Goal: Task Accomplishment & Management: Manage account settings

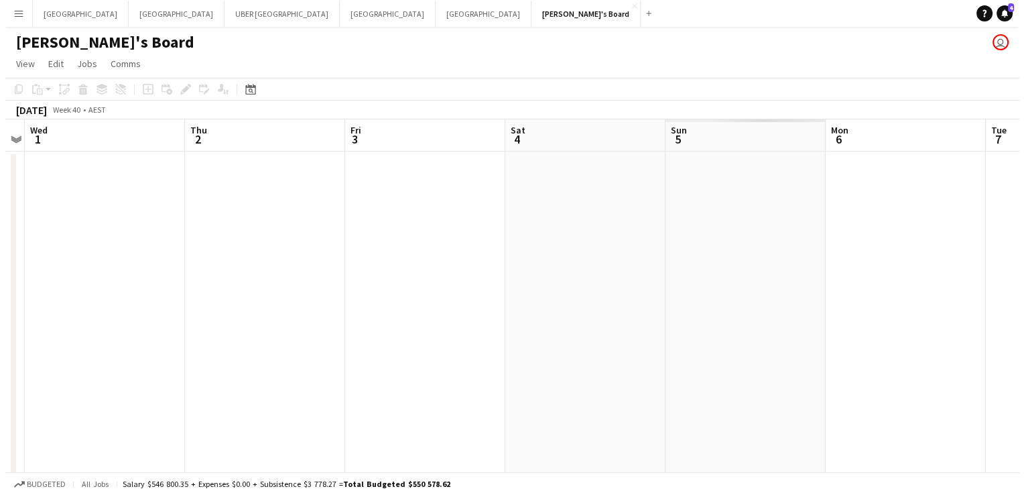
scroll to position [0, 470]
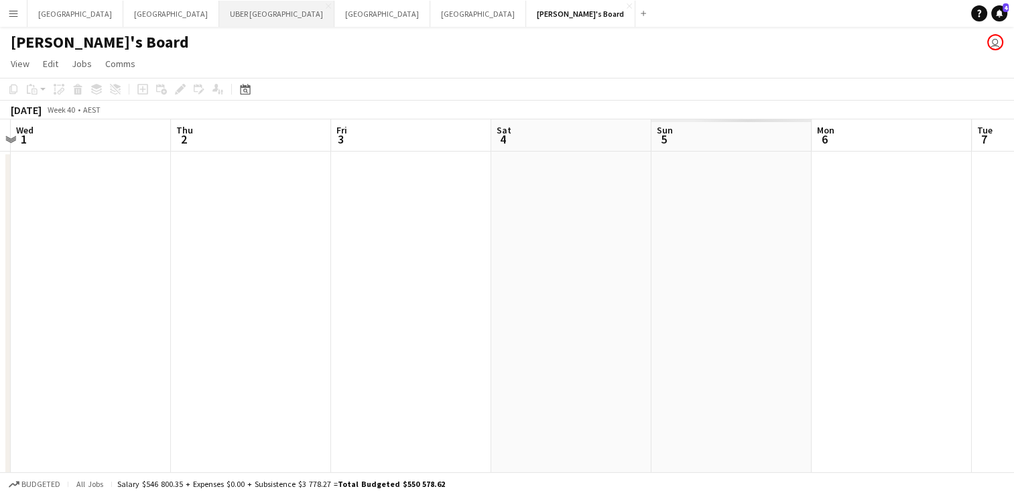
click at [219, 16] on button "UBER Melbourne Close" at bounding box center [276, 14] width 115 height 26
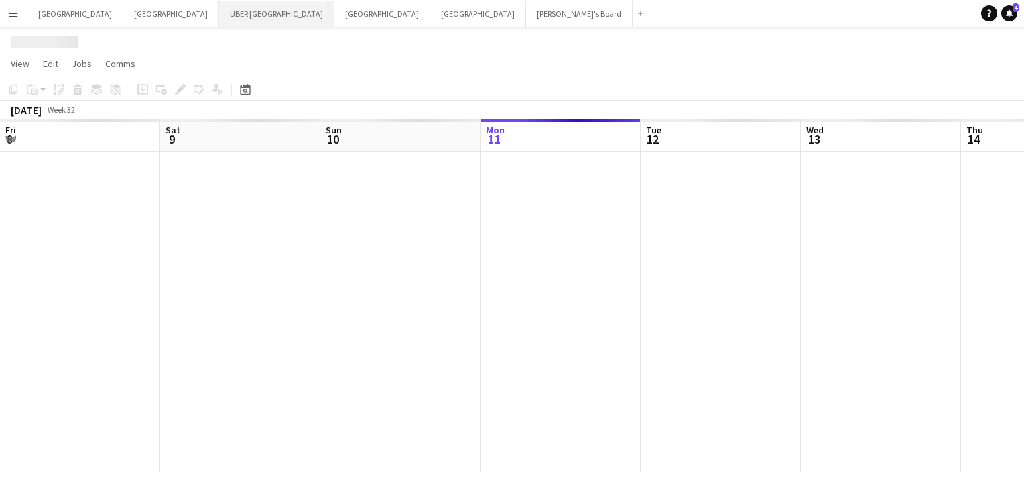
scroll to position [0, 320]
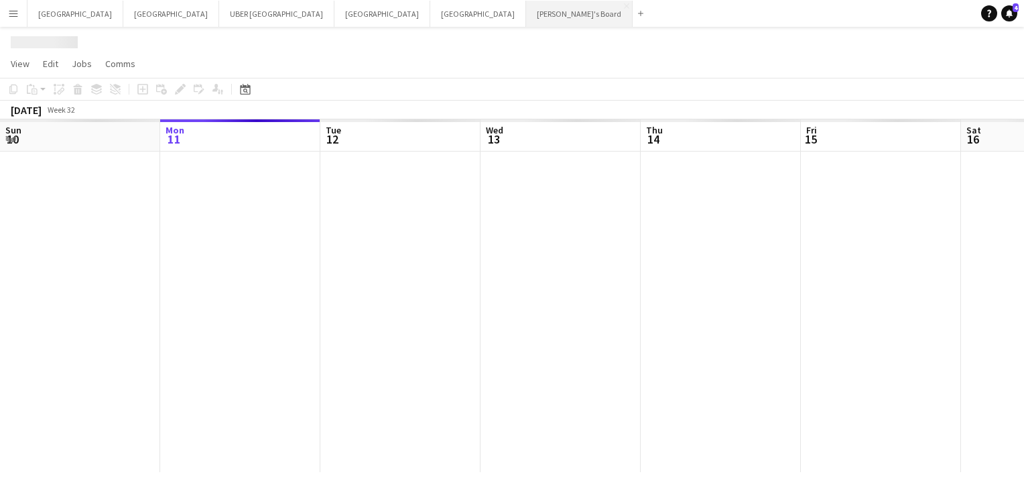
click at [526, 15] on button "Tennille's Board Close" at bounding box center [579, 14] width 107 height 26
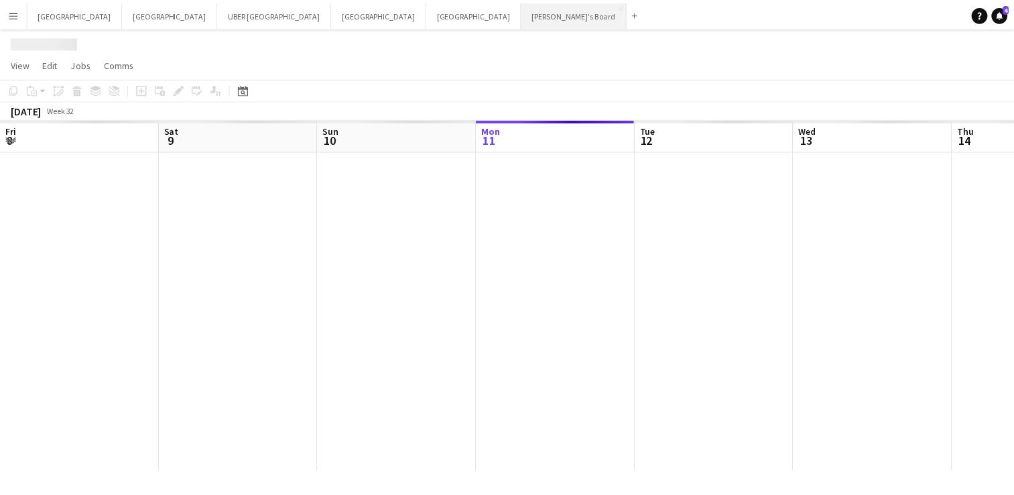
scroll to position [0, 320]
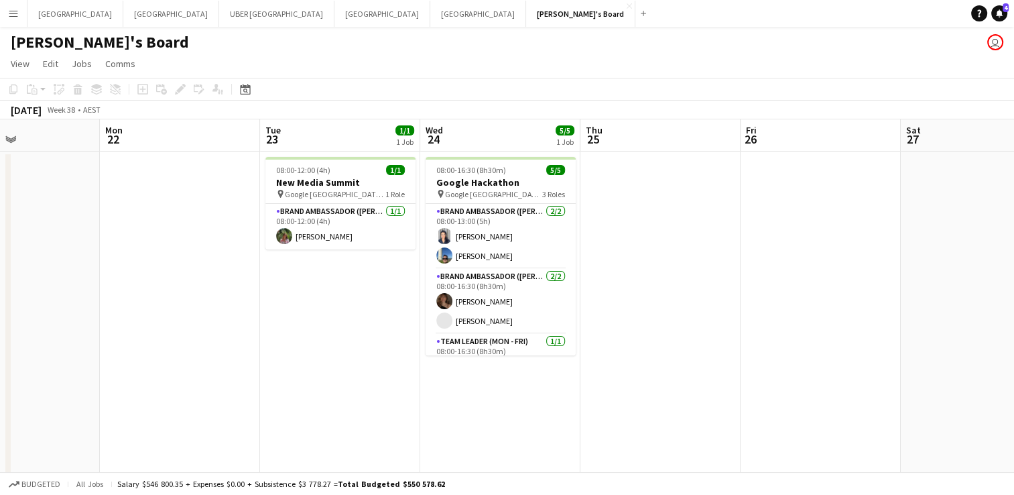
scroll to position [0, 386]
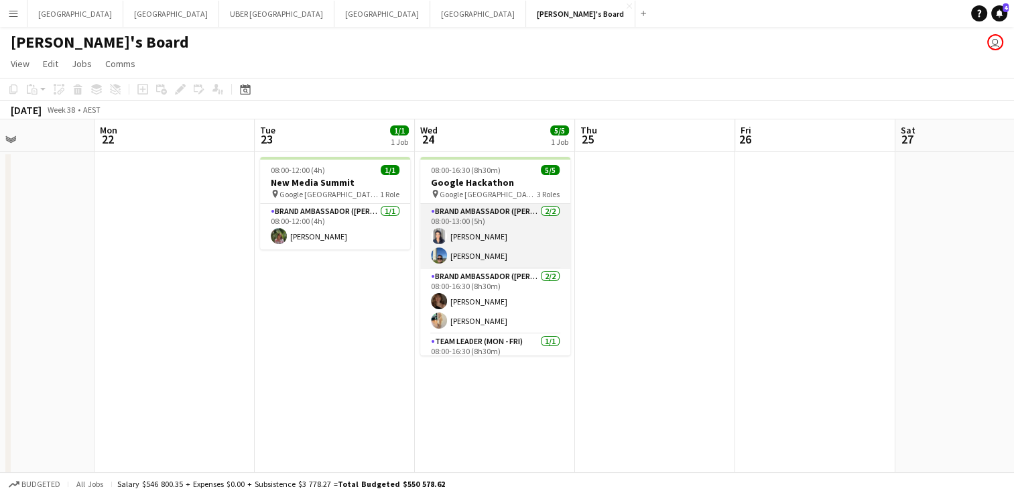
click at [505, 216] on app-card-role "Brand Ambassador (Mon - Fri) [DATE] 08:00-13:00 (5h) [PERSON_NAME] [PERSON_NAME]" at bounding box center [495, 236] width 150 height 65
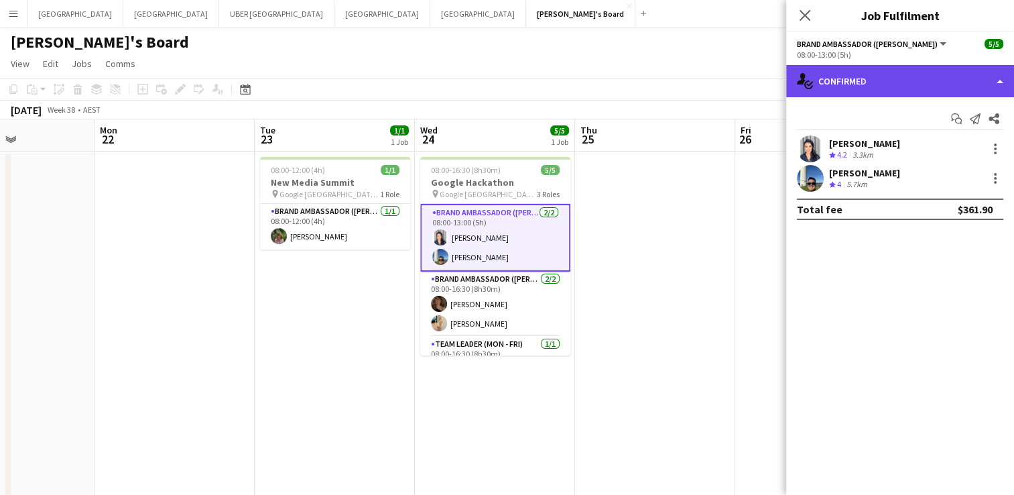
click at [896, 74] on div "single-neutral-actions-check-2 Confirmed" at bounding box center [900, 81] width 228 height 32
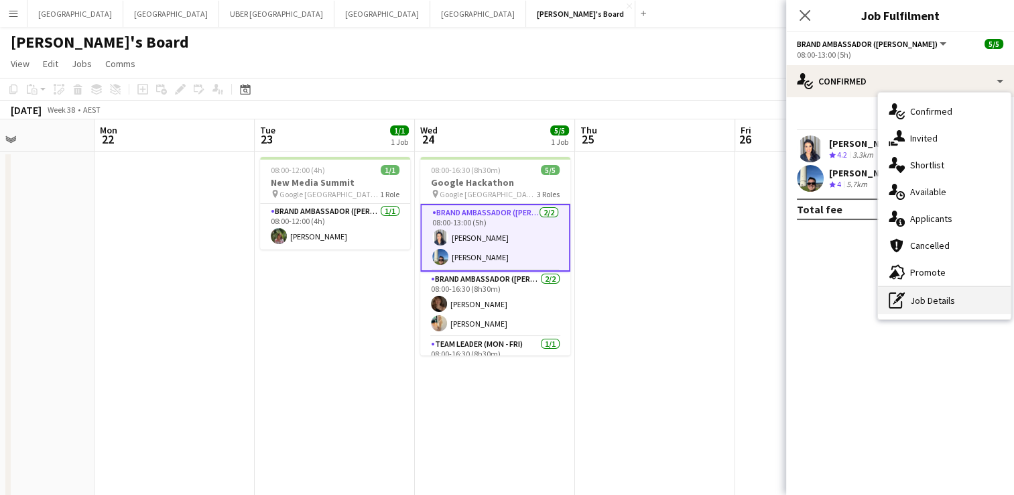
click at [915, 291] on div "pen-write Job Details" at bounding box center [944, 300] width 133 height 27
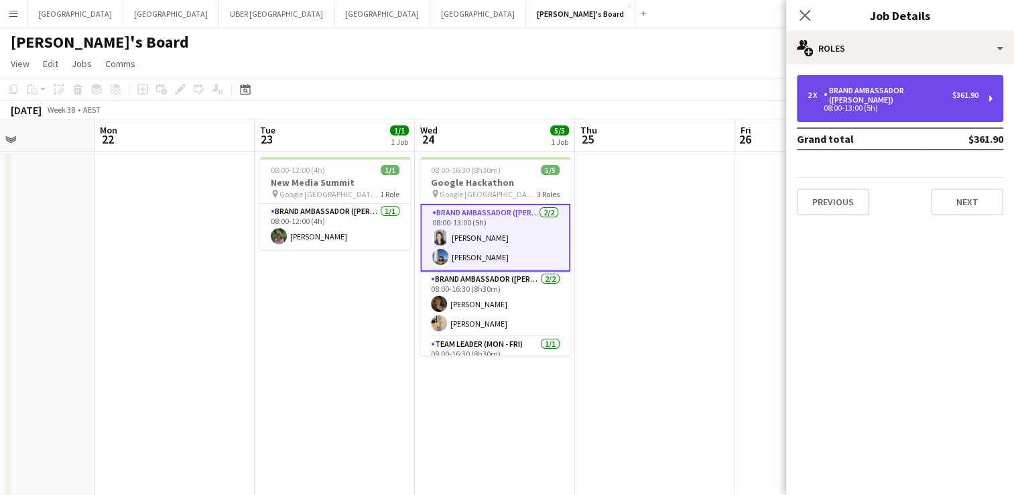
click at [908, 105] on div "08:00-13:00 (5h)" at bounding box center [893, 108] width 171 height 7
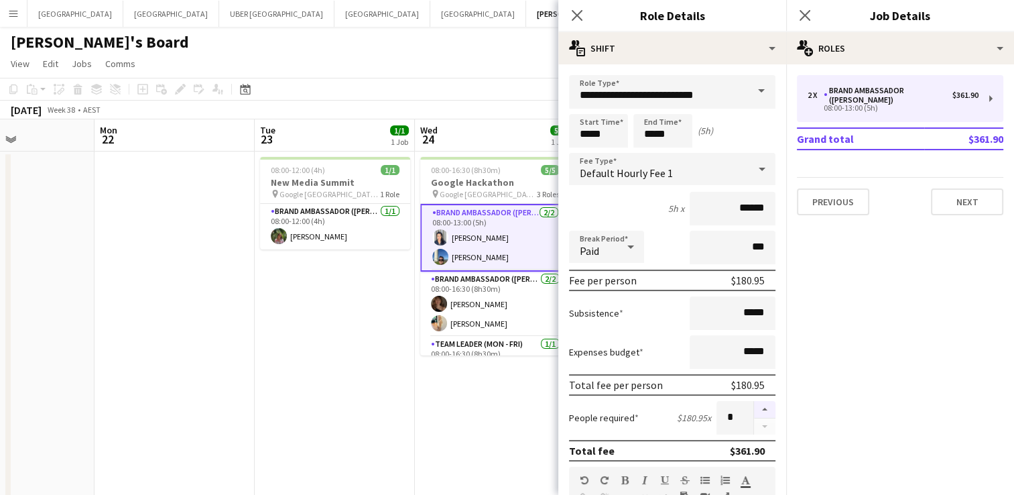
click at [754, 404] on button "button" at bounding box center [764, 409] width 21 height 17
type input "*"
click at [801, 11] on icon at bounding box center [804, 15] width 13 height 13
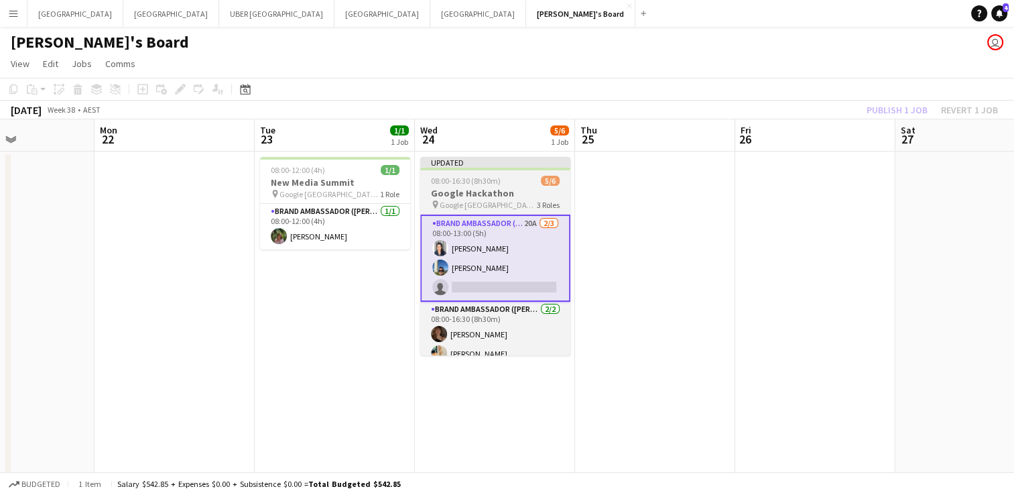
click at [457, 181] on span "08:00-16:30 (8h30m)" at bounding box center [466, 181] width 70 height 10
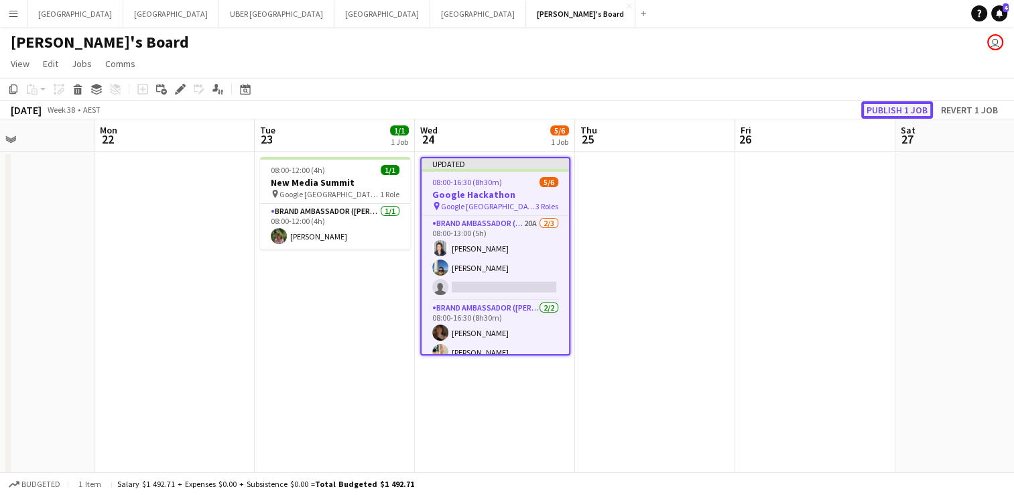
click at [903, 109] on button "Publish 1 job" at bounding box center [897, 109] width 72 height 17
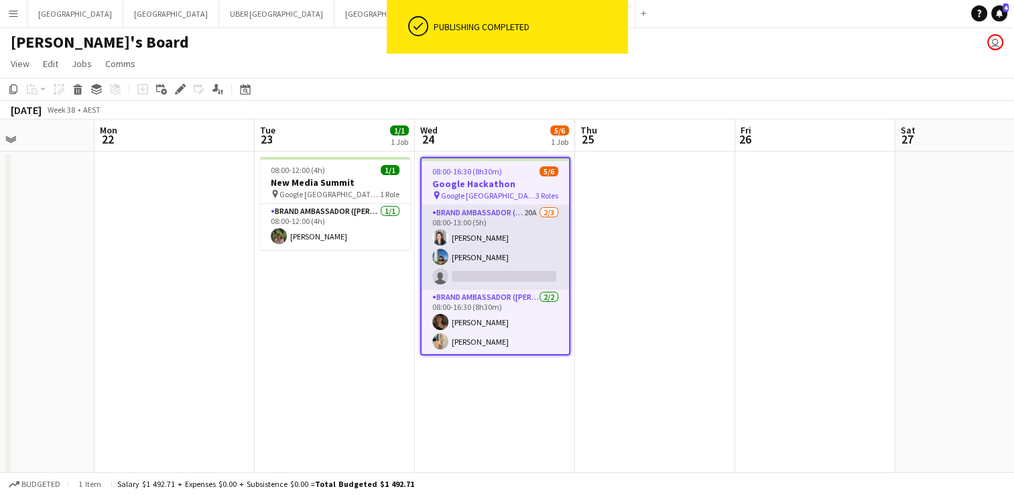
click at [492, 277] on app-card-role "Brand Ambassador (Mon - Fri) 20A [DATE] 08:00-13:00 (5h) [PERSON_NAME] [PERSON_…" at bounding box center [495, 247] width 147 height 84
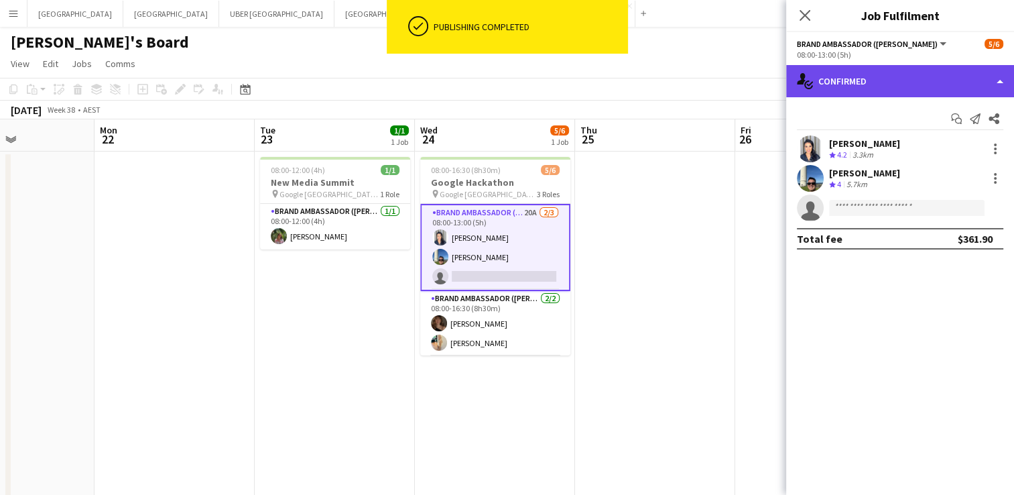
click at [868, 86] on div "single-neutral-actions-check-2 Confirmed" at bounding box center [900, 81] width 228 height 32
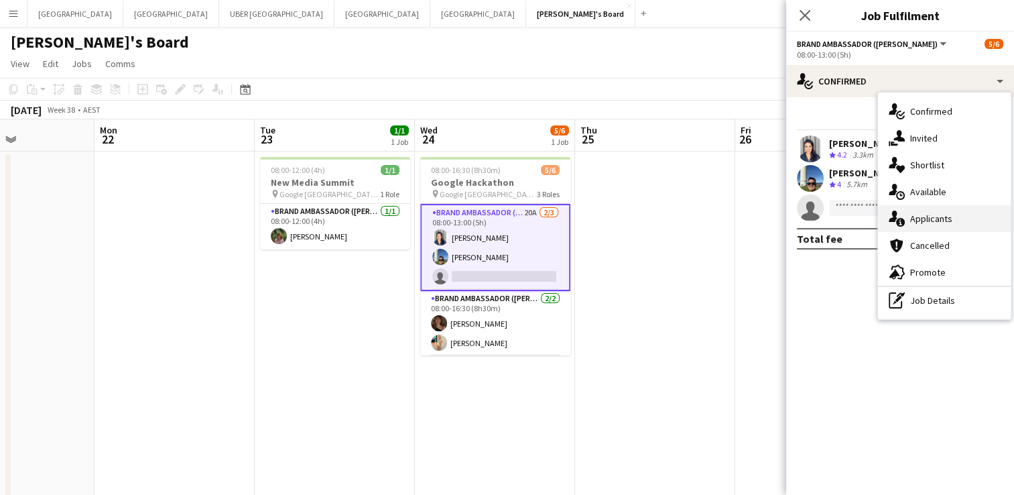
click at [946, 221] on div "single-neutral-actions-information Applicants" at bounding box center [944, 218] width 133 height 27
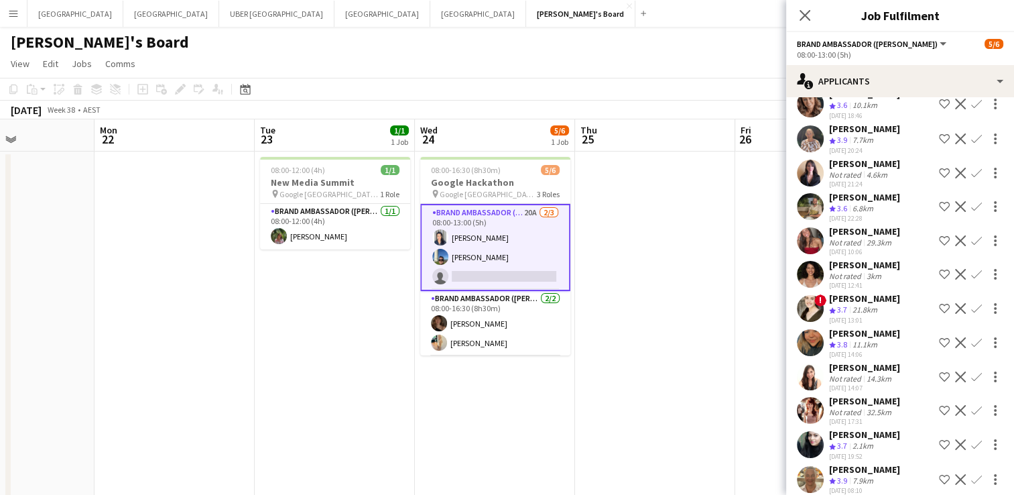
scroll to position [142, 0]
click at [848, 271] on div "[PERSON_NAME]" at bounding box center [864, 265] width 71 height 12
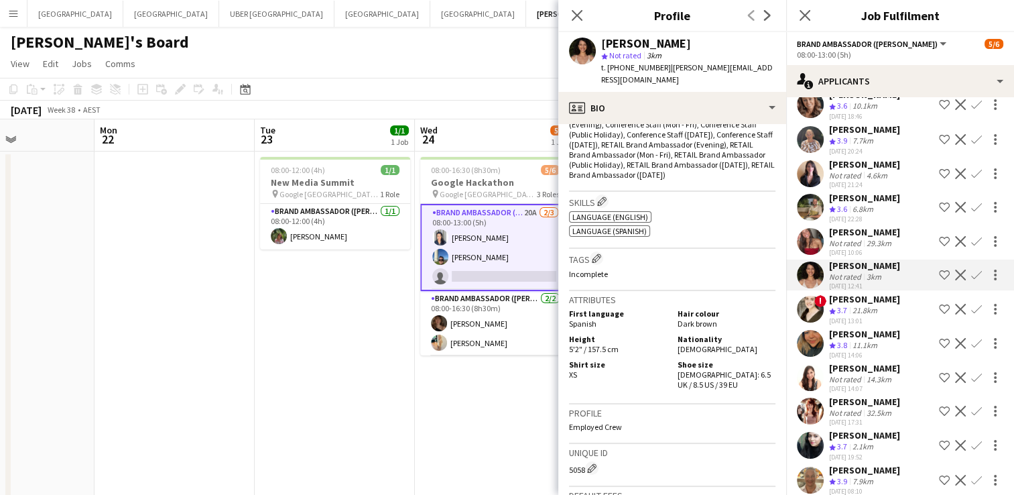
scroll to position [485, 0]
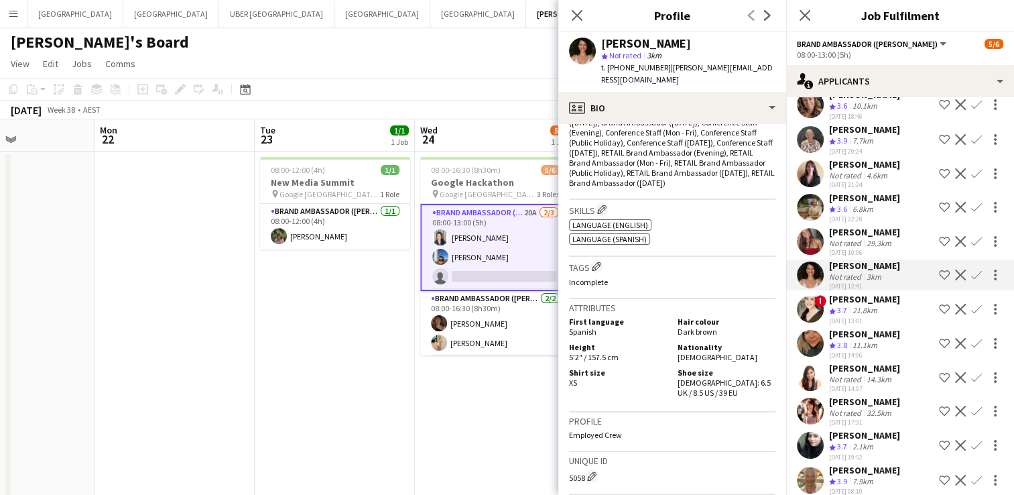
click at [856, 162] on div "[PERSON_NAME]" at bounding box center [864, 164] width 71 height 12
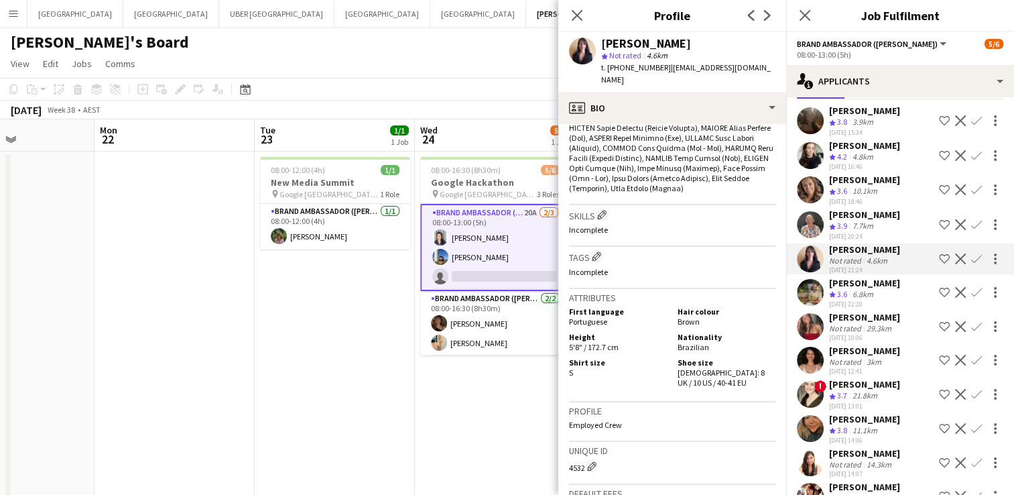
scroll to position [33, 0]
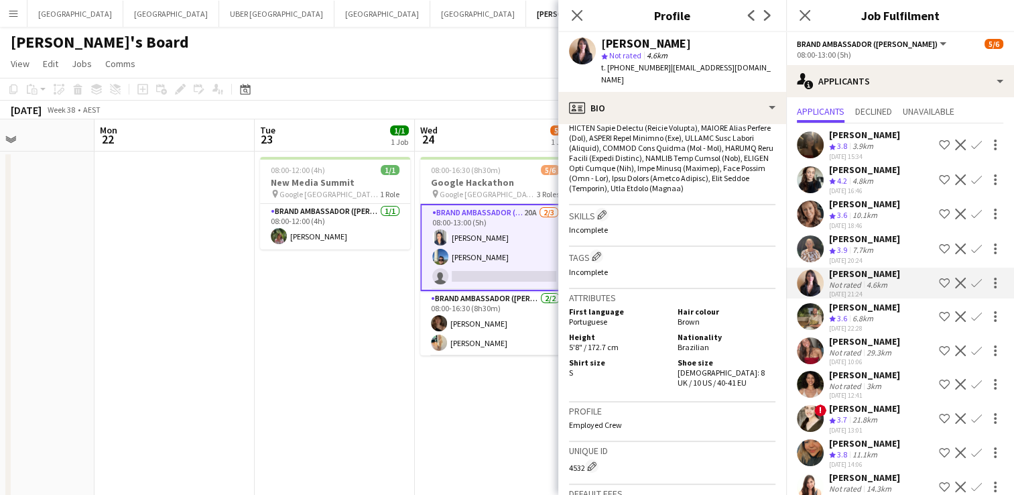
click at [854, 164] on div "[PERSON_NAME]" at bounding box center [864, 170] width 71 height 12
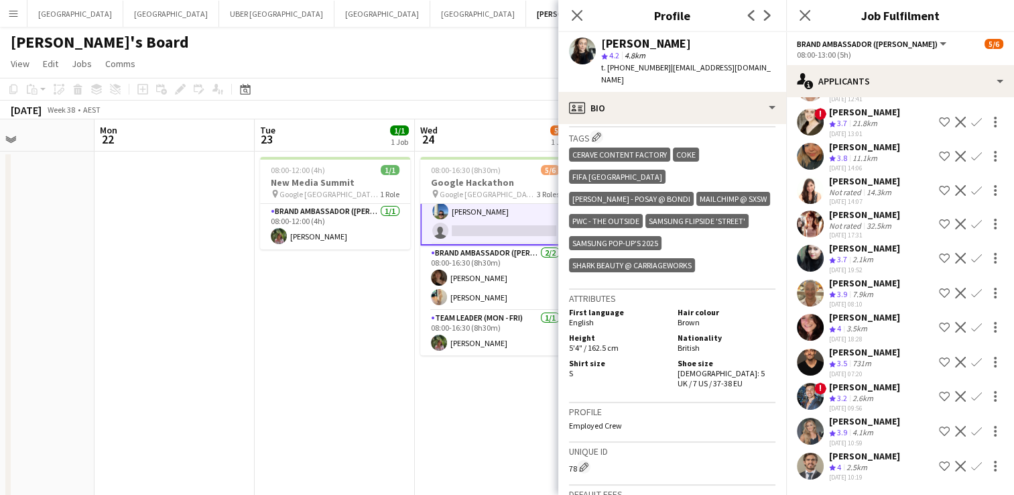
scroll to position [0, 0]
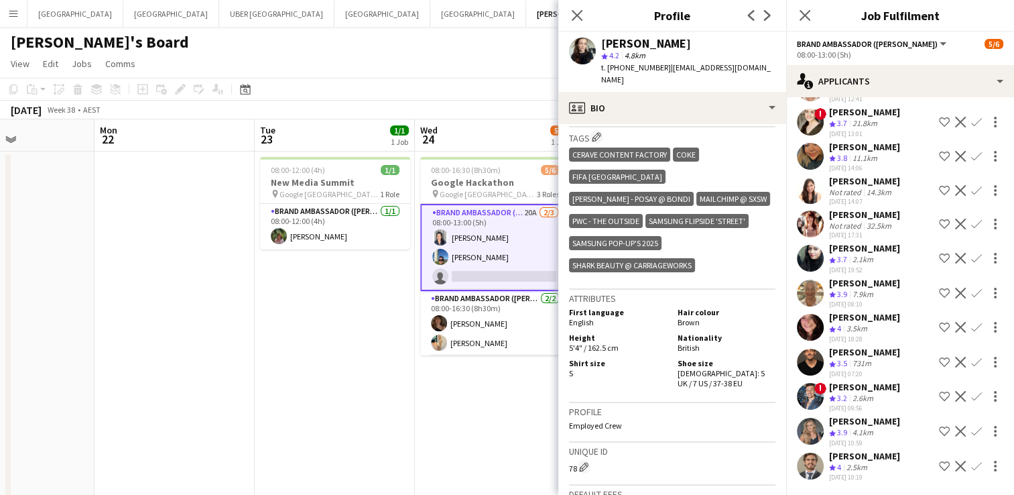
drag, startPoint x: 480, startPoint y: 275, endPoint x: 815, endPoint y: -50, distance: 466.3
click at [815, 0] on html "Menu Boards Boards Boards All jobs Status Workforce Workforce My Workforce Recr…" at bounding box center [507, 282] width 1014 height 565
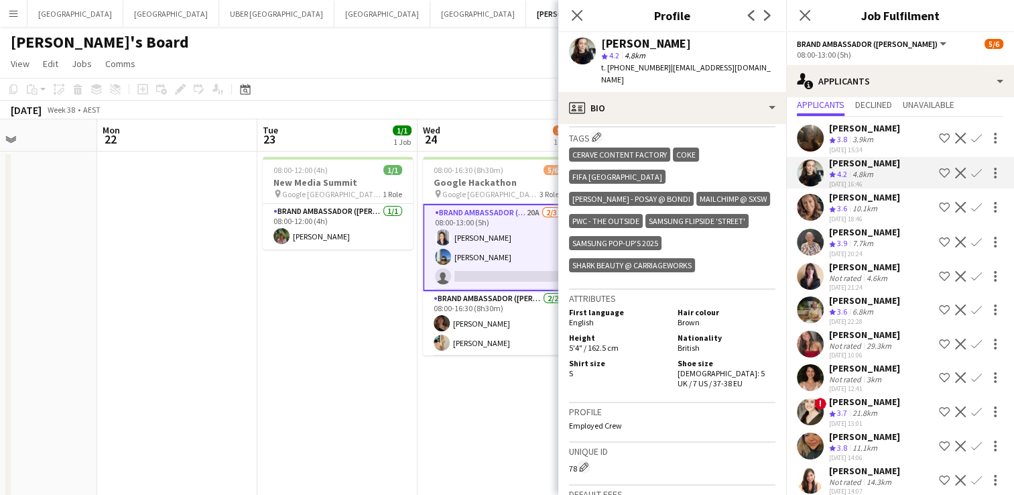
click at [467, 273] on app-card-role "Brand Ambassador (Mon - Fri) 20A [DATE] 08:00-13:00 (5h) [PERSON_NAME] [PERSON_…" at bounding box center [498, 247] width 150 height 87
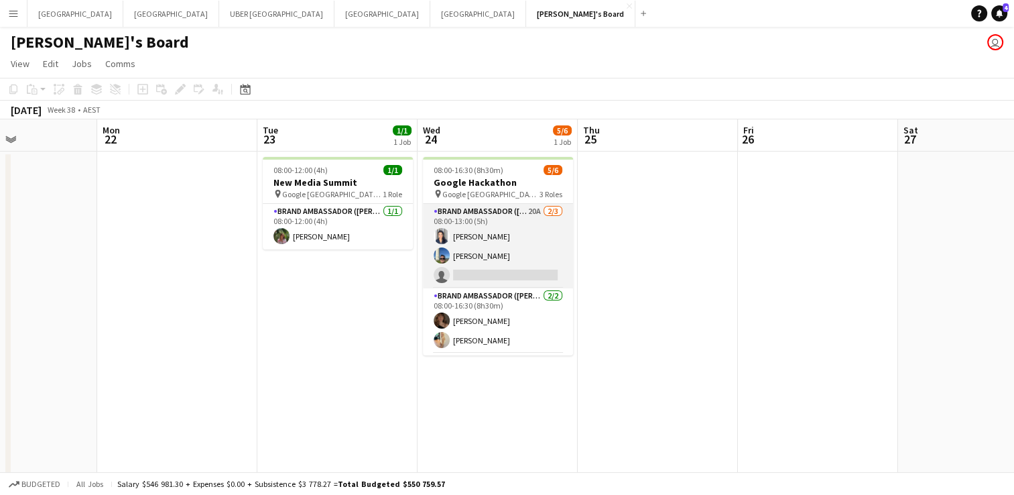
click at [467, 273] on app-card-role "Brand Ambassador (Mon - Fri) 20A [DATE] 08:00-13:00 (5h) [PERSON_NAME] [PERSON_…" at bounding box center [498, 246] width 150 height 84
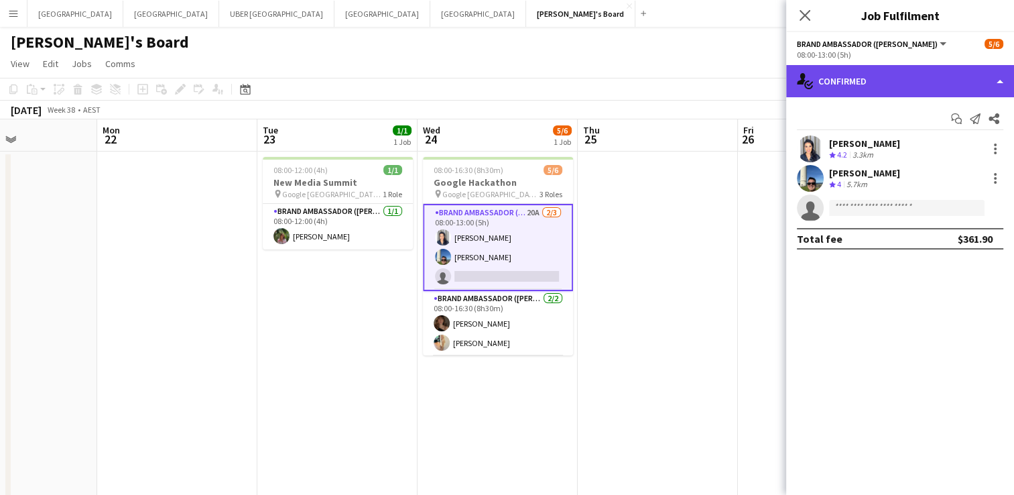
click at [906, 83] on div "single-neutral-actions-check-2 Confirmed" at bounding box center [900, 81] width 228 height 32
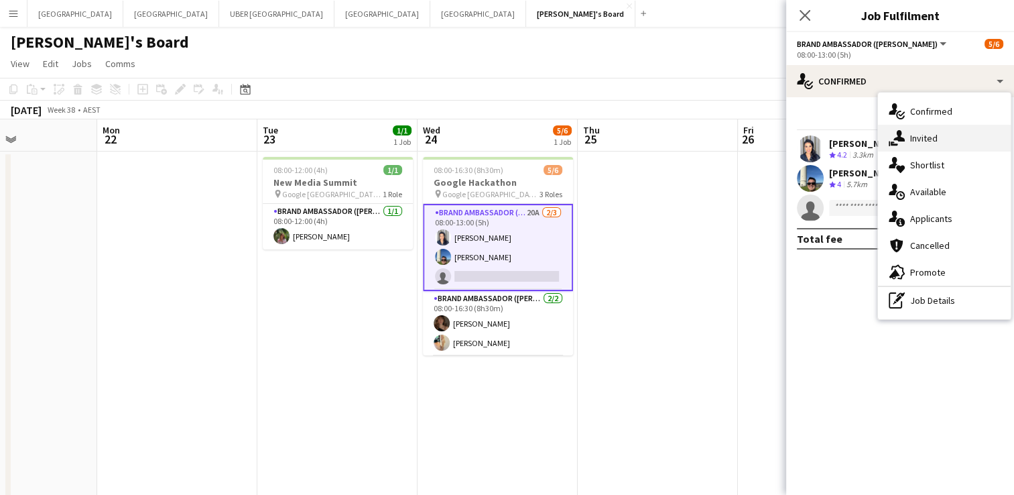
click at [923, 138] on div "single-neutral-actions-share-1 Invited" at bounding box center [944, 138] width 133 height 27
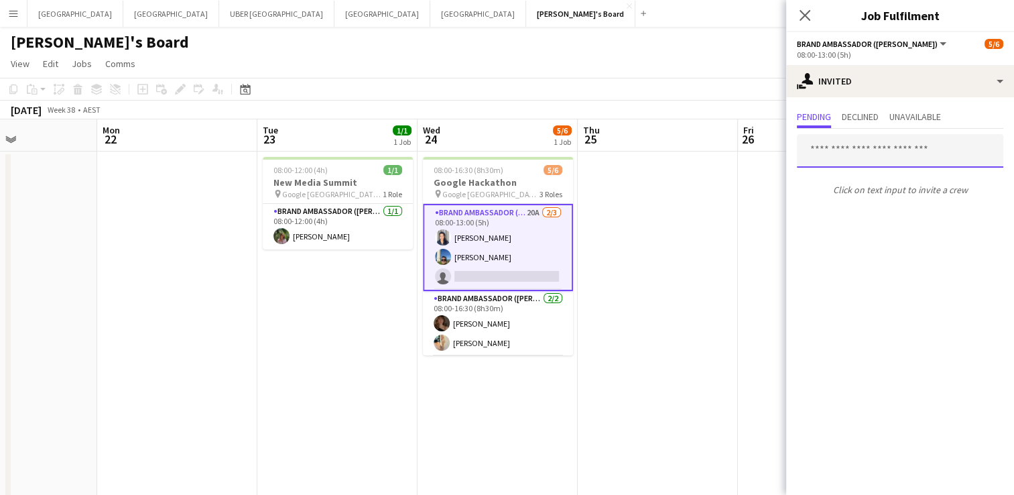
click at [907, 146] on input "text" at bounding box center [900, 151] width 206 height 34
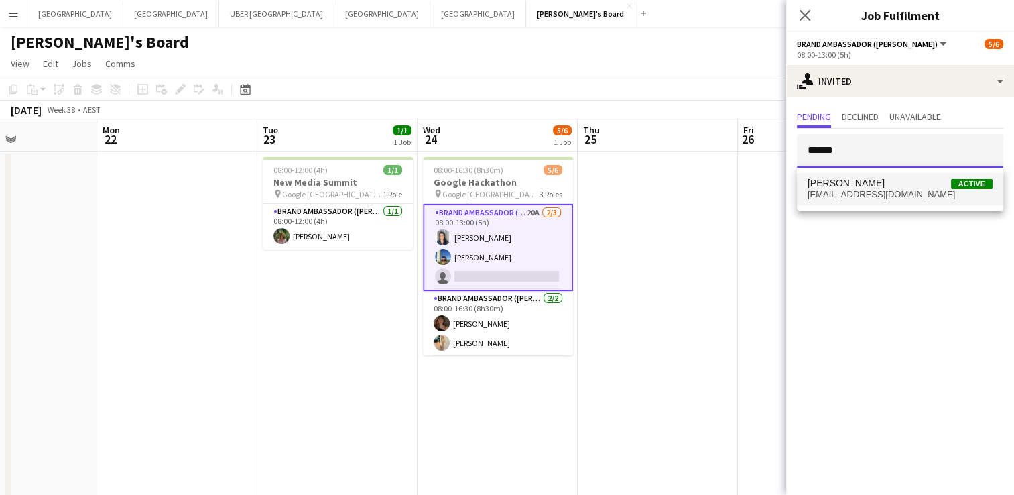
type input "******"
click at [850, 191] on span "[EMAIL_ADDRESS][DOMAIN_NAME]" at bounding box center [900, 194] width 185 height 11
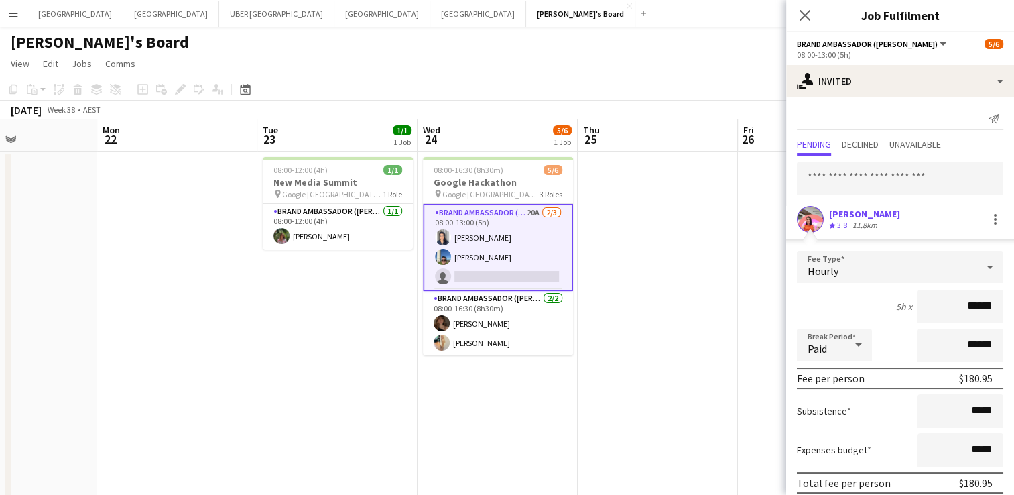
scroll to position [53, 0]
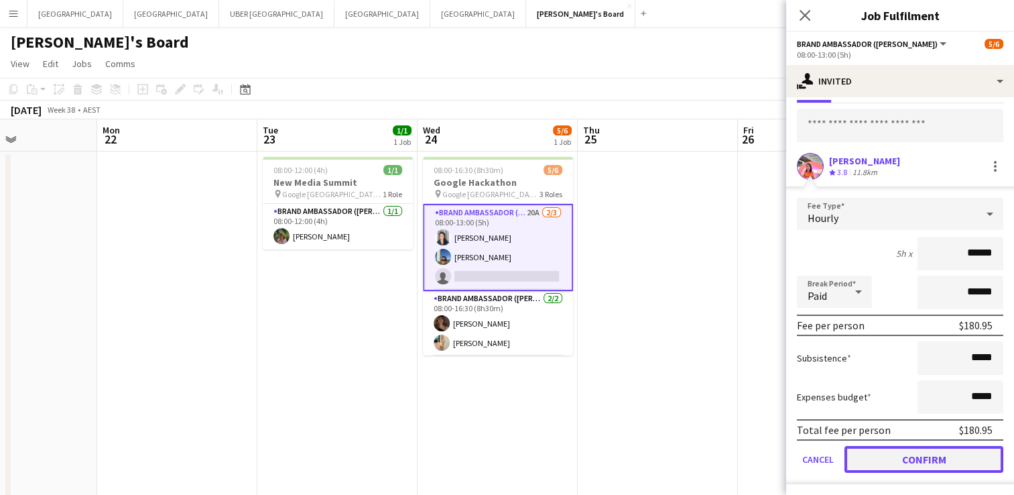
click at [903, 454] on button "Confirm" at bounding box center [923, 459] width 159 height 27
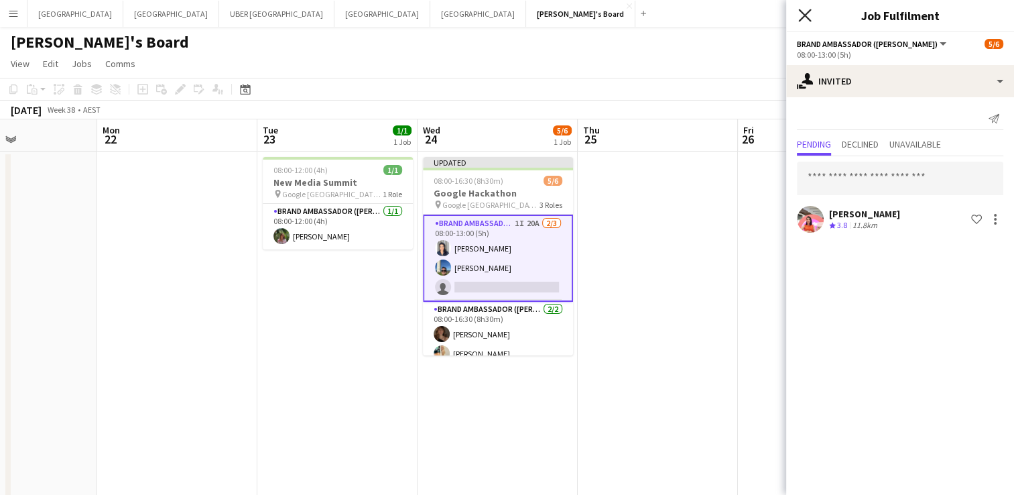
click at [801, 13] on icon at bounding box center [804, 15] width 13 height 13
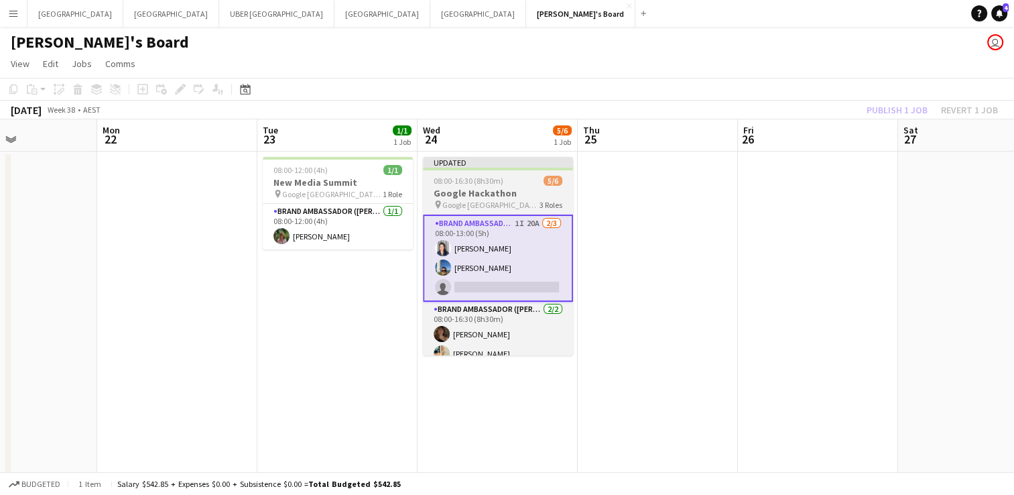
click at [448, 184] on span "08:00-16:30 (8h30m)" at bounding box center [469, 181] width 70 height 10
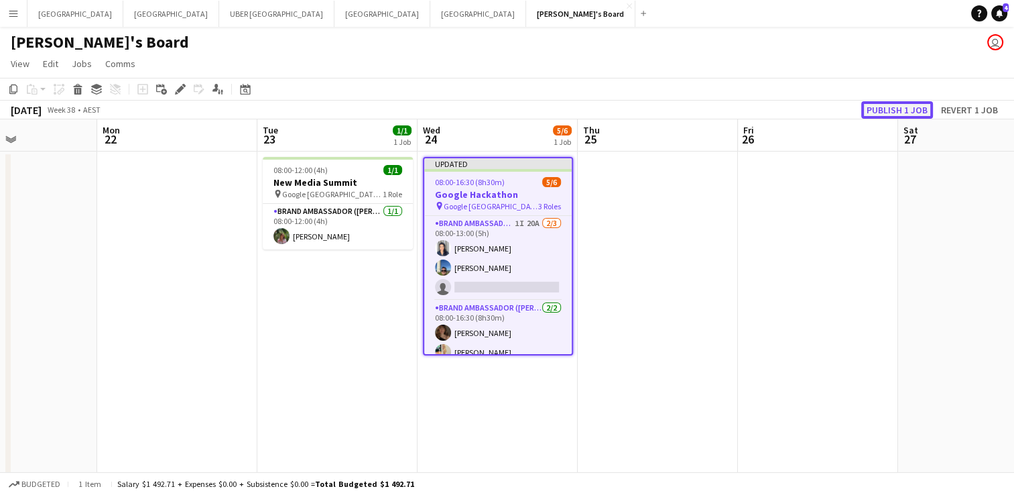
click at [898, 105] on button "Publish 1 job" at bounding box center [897, 109] width 72 height 17
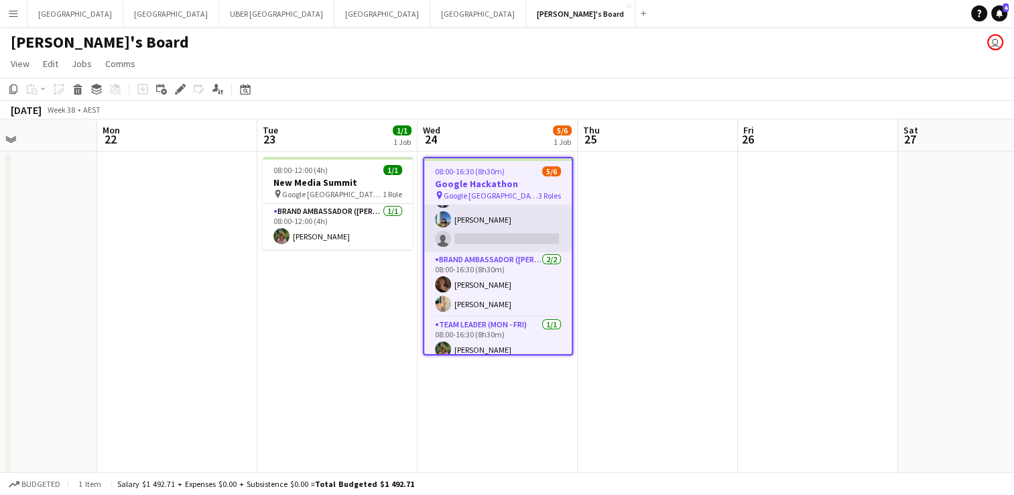
scroll to position [46, 0]
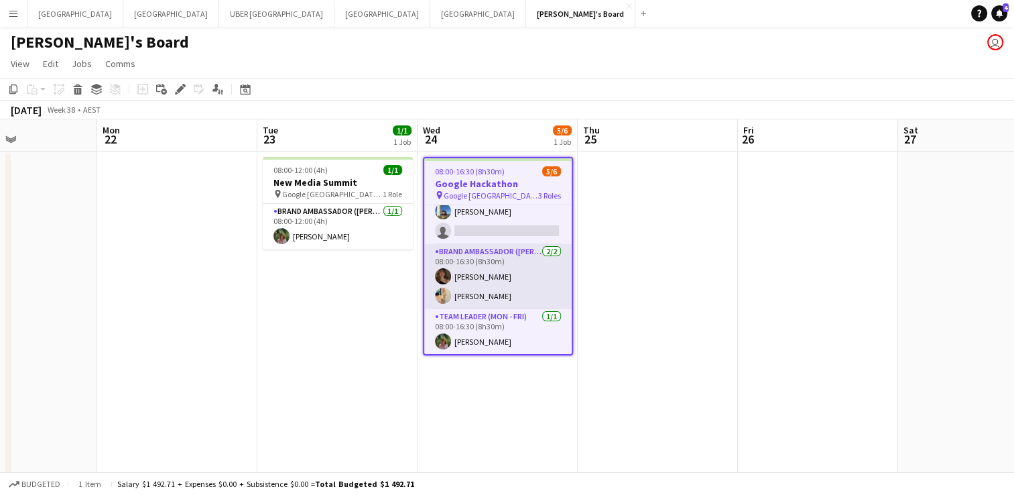
click at [471, 261] on app-card-role "Brand Ambassador (Mon - Fri) [DATE] 08:00-16:30 (8h30m) [PERSON_NAME] [PERSON_N…" at bounding box center [497, 276] width 147 height 65
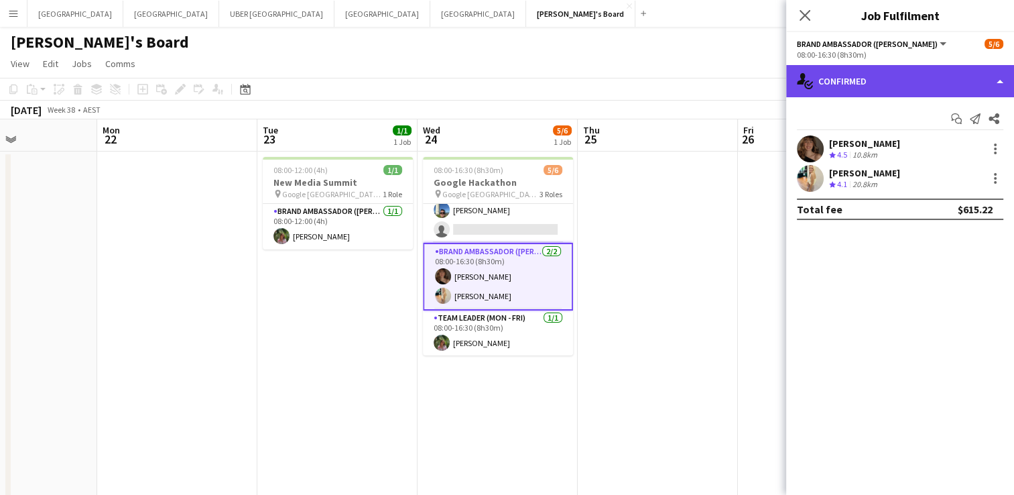
click at [879, 85] on div "single-neutral-actions-check-2 Confirmed" at bounding box center [900, 81] width 228 height 32
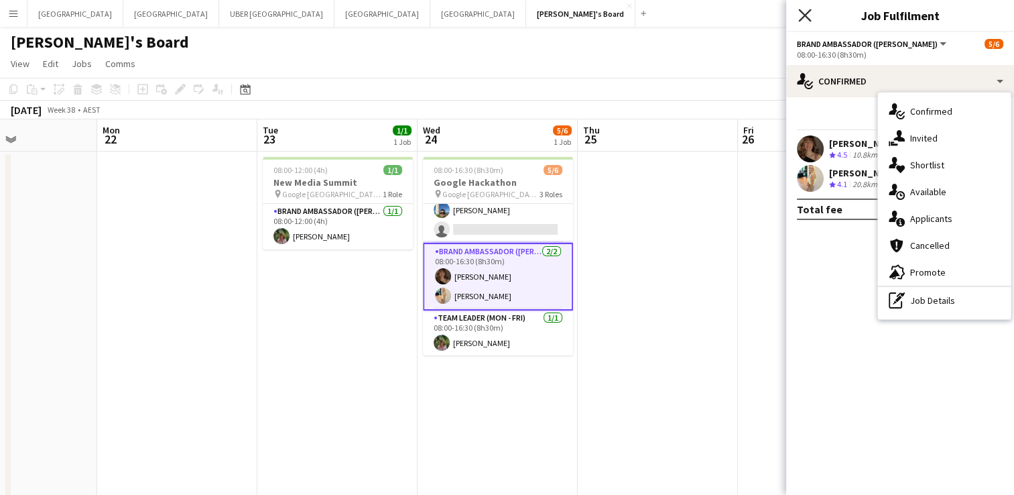
click at [801, 11] on icon "Close pop-in" at bounding box center [804, 15] width 13 height 13
